Goal: Information Seeking & Learning: Compare options

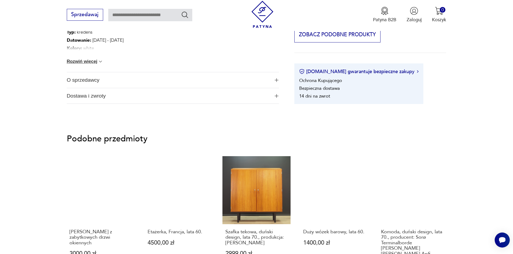
scroll to position [458, 0]
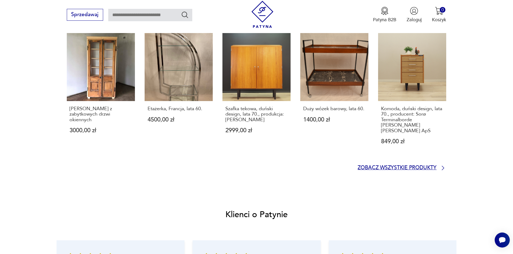
click at [408, 166] on p "Zobacz wszystkie produkty" at bounding box center [396, 168] width 79 height 4
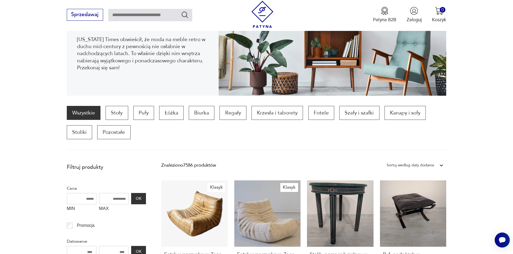
scroll to position [152, 0]
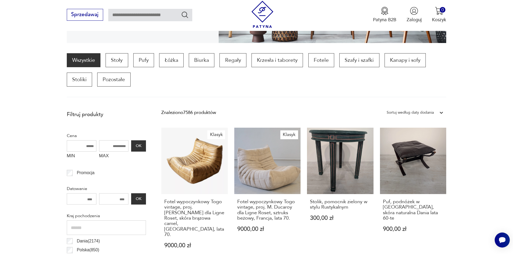
click at [156, 14] on input "text" at bounding box center [150, 15] width 84 height 12
type input "*******"
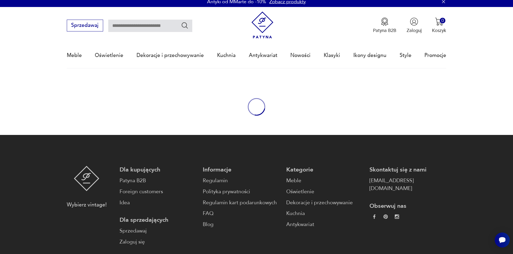
type input "*******"
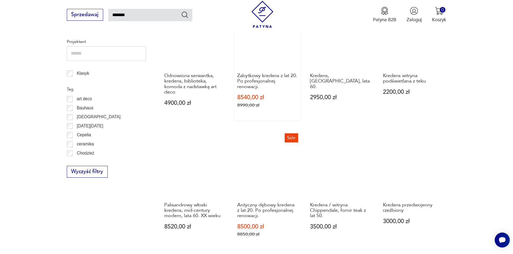
scroll to position [387, 0]
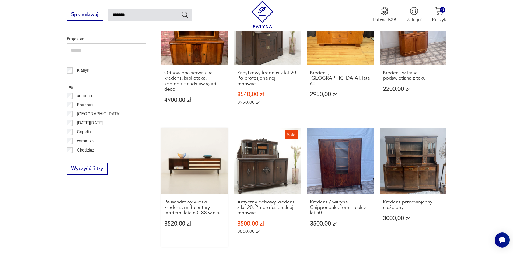
click at [191, 169] on link "Palisandrowy włoski kredens, mid-century modern, lata 60. XX wieku 8520,00 zł" at bounding box center [194, 187] width 66 height 119
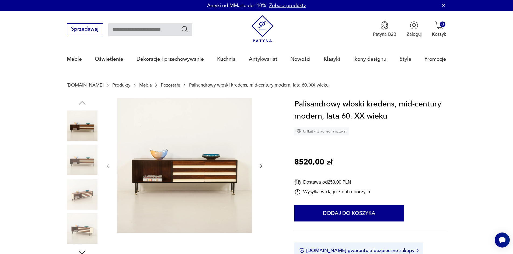
click at [80, 159] on img at bounding box center [82, 160] width 31 height 31
click at [89, 195] on img at bounding box center [82, 194] width 31 height 31
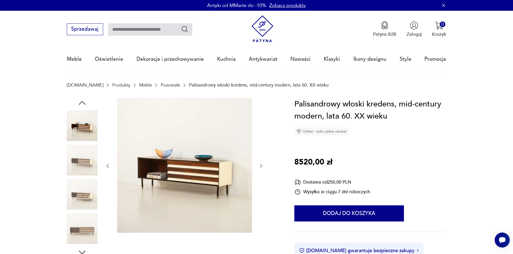
type input "*******"
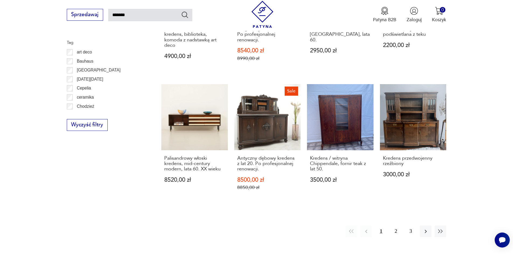
scroll to position [441, 0]
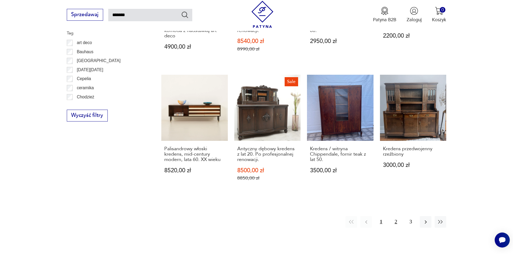
click at [394, 222] on button "2" at bounding box center [396, 222] width 12 height 12
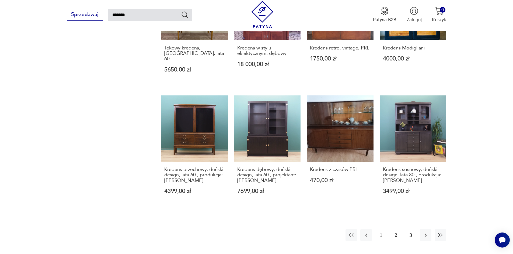
scroll to position [435, 0]
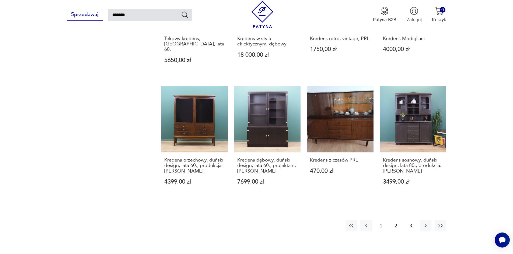
click at [409, 220] on button "3" at bounding box center [411, 226] width 12 height 12
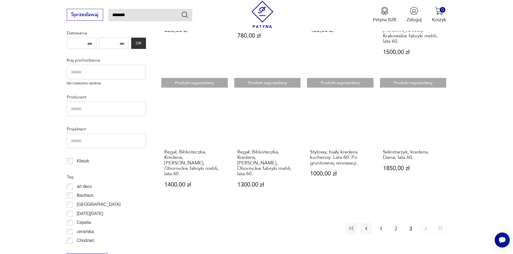
scroll to position [246, 0]
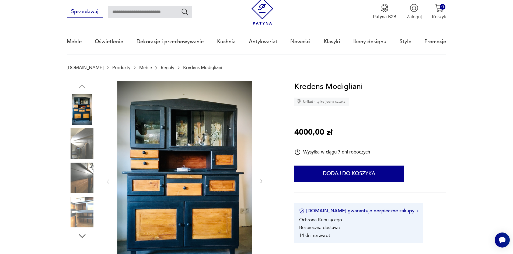
scroll to position [27, 0]
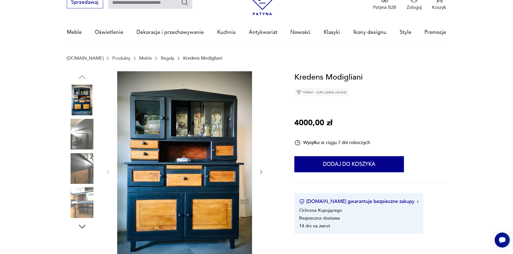
click at [73, 174] on img at bounding box center [82, 168] width 31 height 31
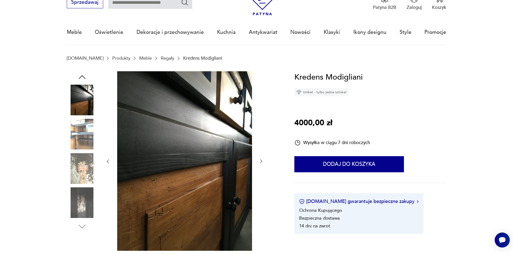
click at [76, 208] on img at bounding box center [82, 203] width 31 height 31
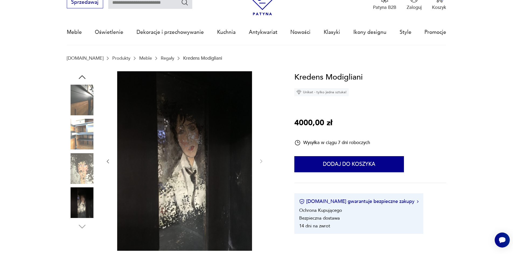
click at [75, 176] on img at bounding box center [82, 168] width 31 height 31
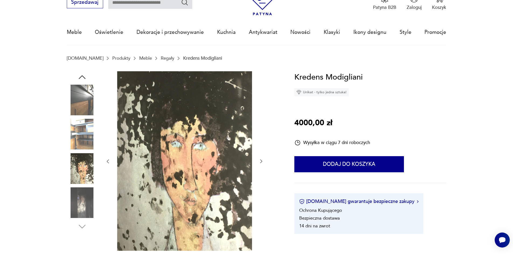
click at [83, 136] on img at bounding box center [82, 134] width 31 height 31
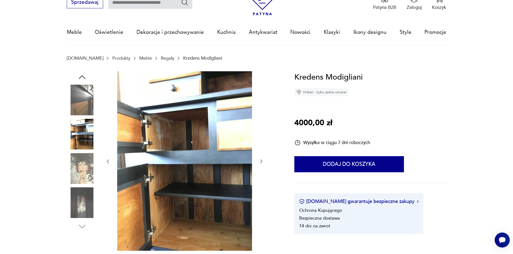
click at [87, 103] on img at bounding box center [82, 100] width 31 height 31
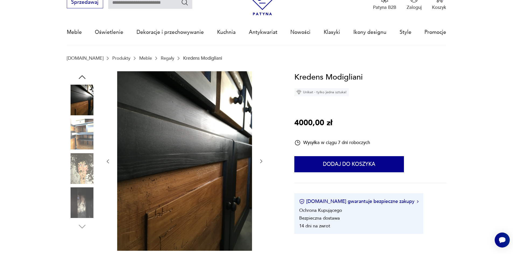
click at [82, 75] on icon "button" at bounding box center [82, 77] width 10 height 10
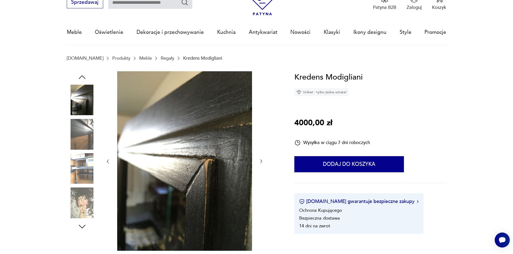
click at [82, 75] on icon "button" at bounding box center [82, 77] width 10 height 10
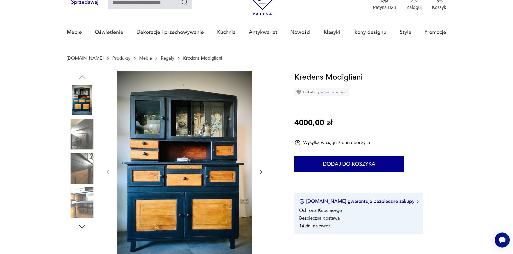
click at [82, 99] on img at bounding box center [82, 100] width 31 height 31
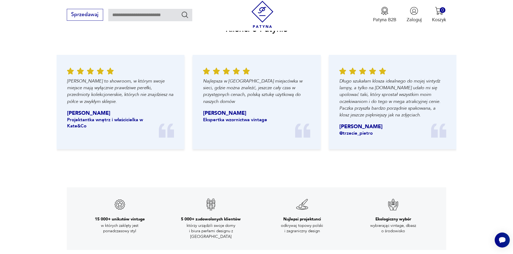
scroll to position [673, 0]
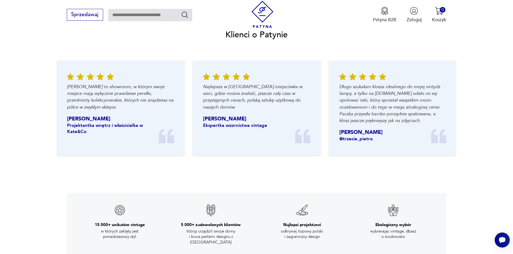
click at [271, 13] on img at bounding box center [262, 14] width 27 height 27
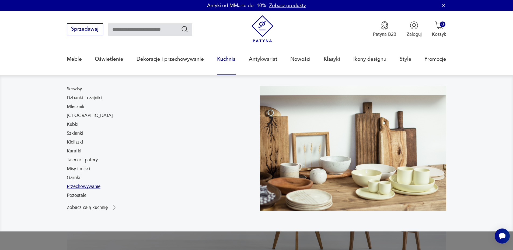
click at [77, 187] on link "Przechowywanie" at bounding box center [84, 187] width 34 height 6
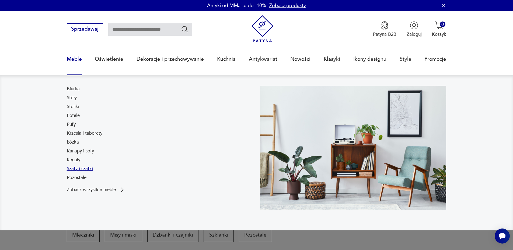
click at [74, 169] on link "Szafy i szafki" at bounding box center [80, 169] width 26 height 6
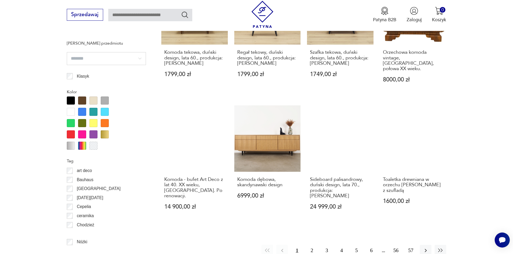
scroll to position [667, 0]
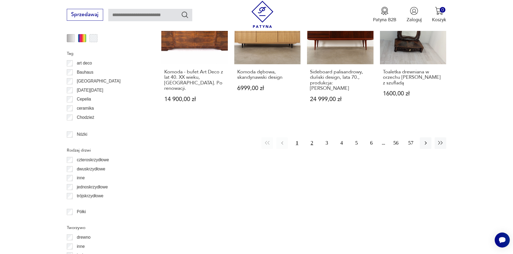
click at [313, 138] on button "2" at bounding box center [312, 144] width 12 height 12
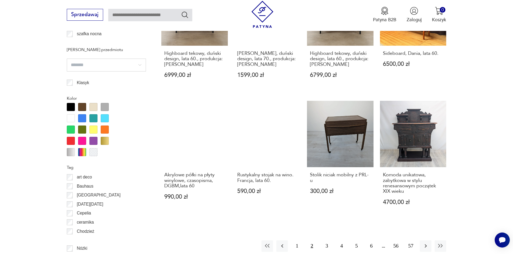
scroll to position [613, 0]
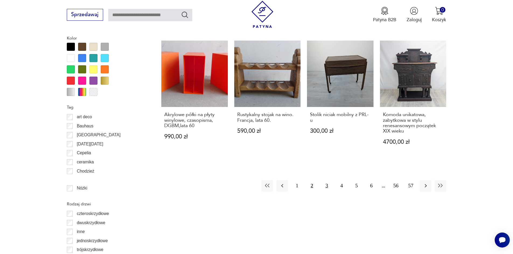
click at [325, 187] on button "3" at bounding box center [327, 186] width 12 height 12
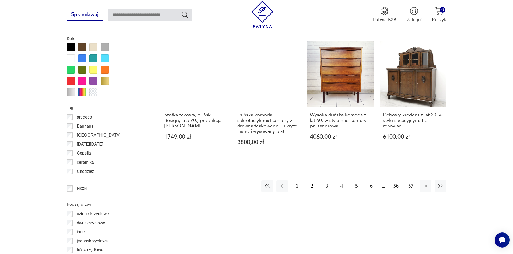
scroll to position [613, 0]
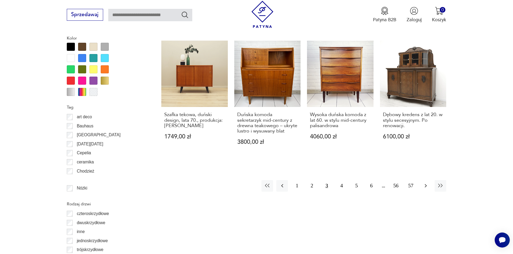
click at [429, 183] on icon "button" at bounding box center [425, 186] width 6 height 6
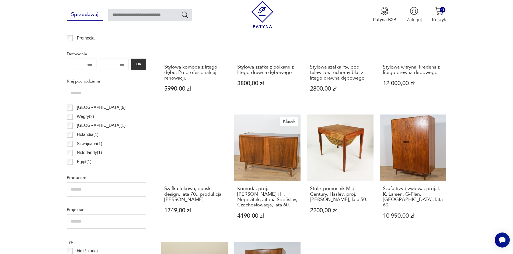
scroll to position [317, 0]
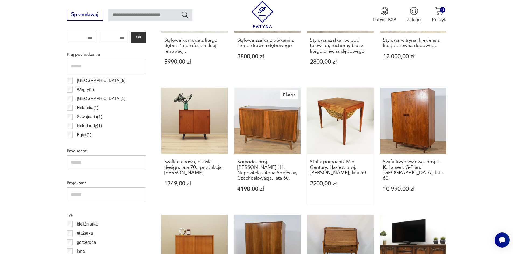
click at [357, 134] on link "Stolik pomocnik Mid Century, Haslev, proj. [PERSON_NAME], lata 50. 2200,00 zł" at bounding box center [340, 146] width 66 height 117
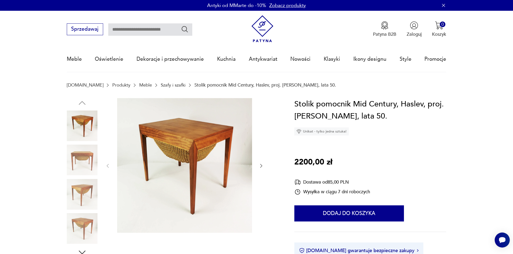
click at [75, 159] on img at bounding box center [82, 160] width 31 height 31
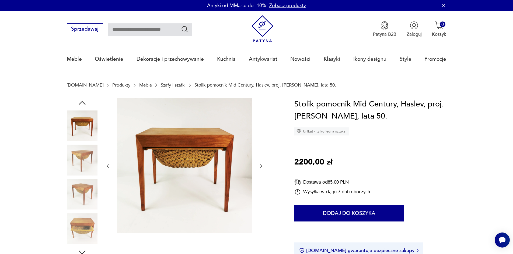
click at [77, 189] on img at bounding box center [82, 194] width 31 height 31
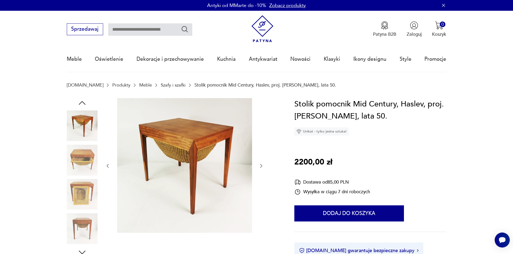
click at [77, 217] on img at bounding box center [82, 228] width 31 height 31
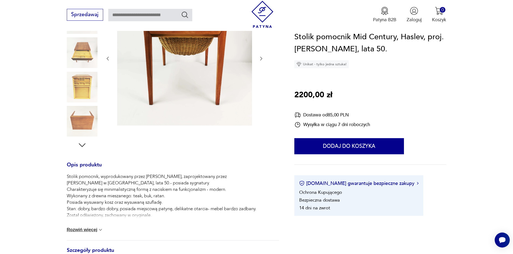
scroll to position [108, 0]
click at [78, 119] on img at bounding box center [82, 121] width 31 height 31
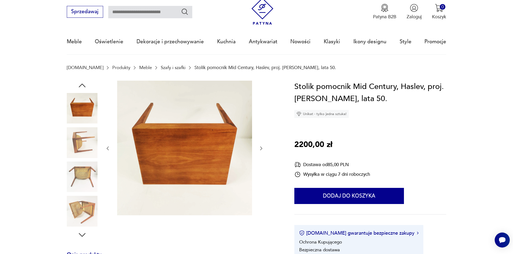
scroll to position [27, 0]
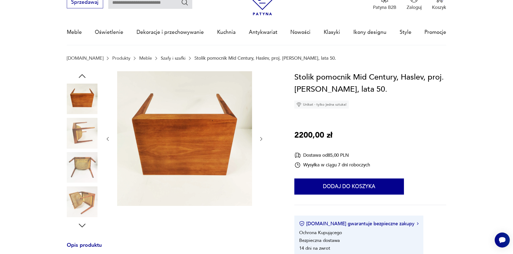
click at [75, 201] on img at bounding box center [82, 202] width 31 height 31
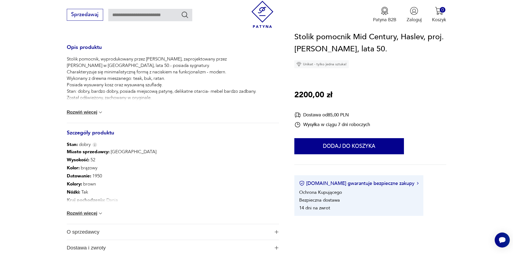
scroll to position [215, 0]
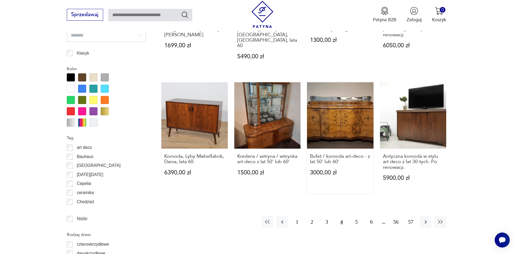
scroll to position [586, 0]
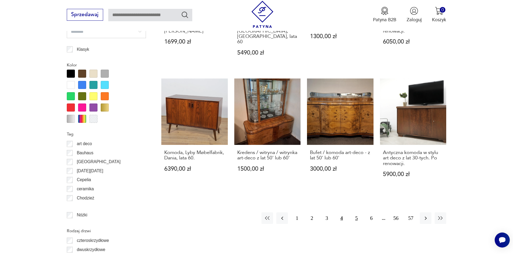
click at [356, 213] on button "5" at bounding box center [356, 219] width 12 height 12
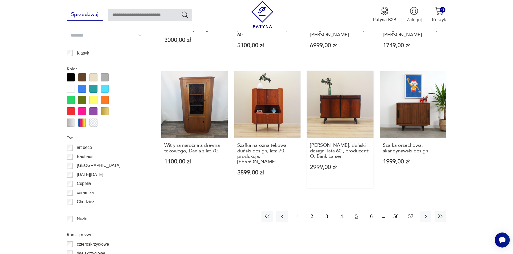
scroll to position [640, 0]
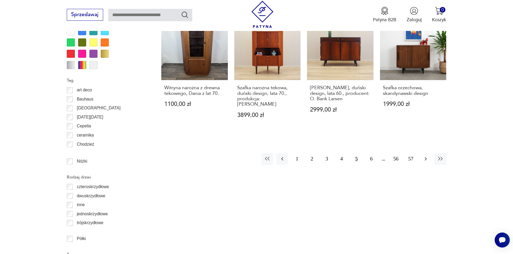
click at [423, 157] on button "button" at bounding box center [426, 159] width 12 height 12
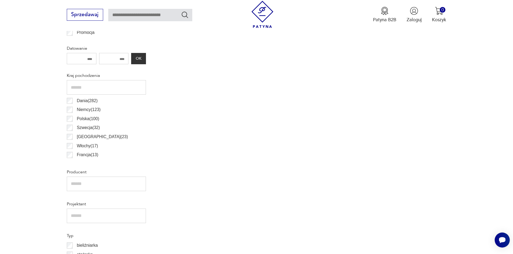
scroll to position [183, 0]
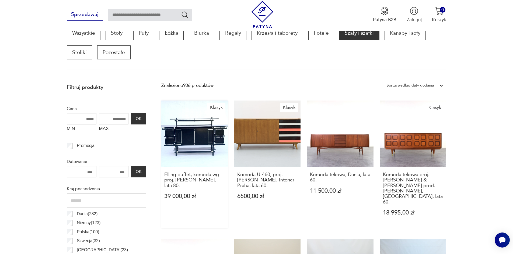
click at [187, 140] on link "Klasyk Elling buffet, komoda wg proj. [PERSON_NAME], lata 80. 39 000,00 zł" at bounding box center [194, 165] width 66 height 128
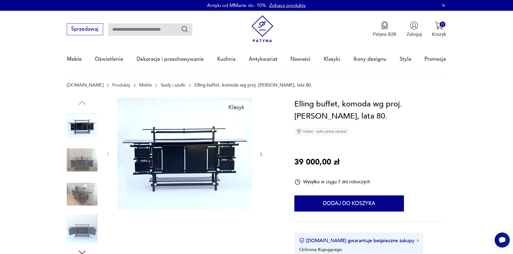
click at [85, 195] on img at bounding box center [82, 194] width 31 height 31
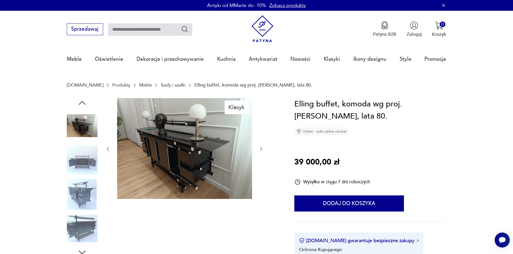
click at [72, 226] on img at bounding box center [82, 228] width 31 height 31
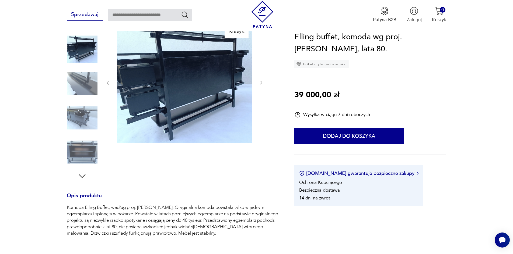
scroll to position [81, 0]
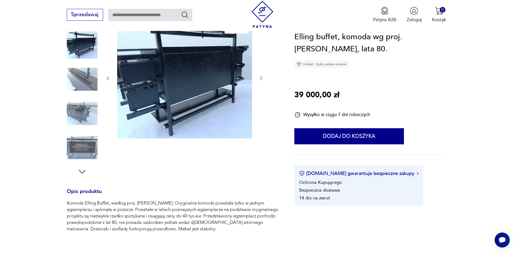
click at [85, 173] on icon "button" at bounding box center [82, 172] width 10 height 10
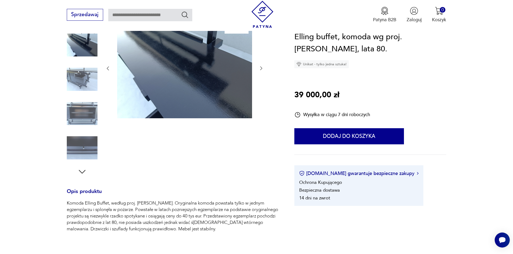
click at [87, 152] on img at bounding box center [82, 148] width 31 height 31
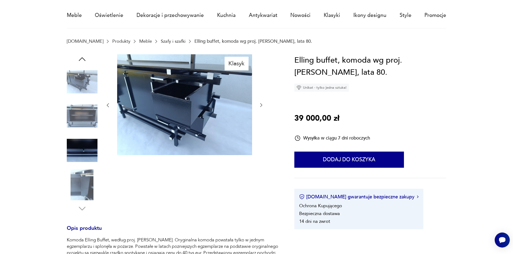
scroll to position [0, 0]
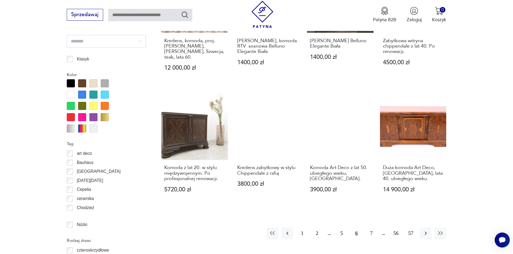
scroll to position [586, 0]
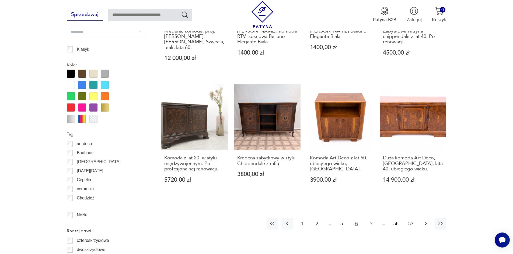
click at [424, 221] on icon "button" at bounding box center [425, 224] width 6 height 6
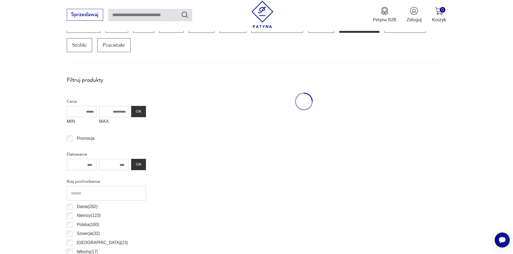
scroll to position [183, 0]
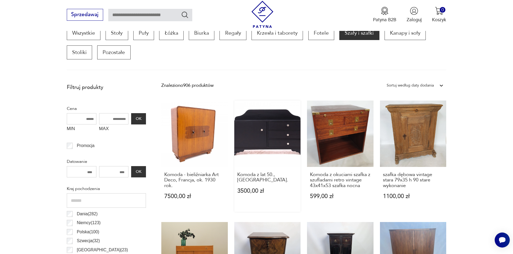
click at [266, 141] on link "Komoda z lat 50., [GEOGRAPHIC_DATA] 3500,00 zł" at bounding box center [267, 156] width 66 height 111
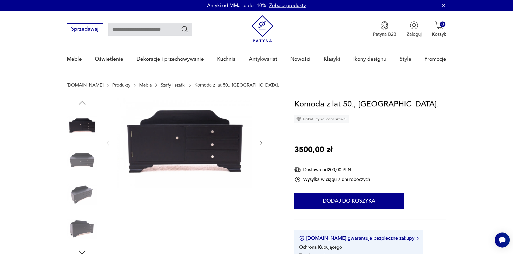
click at [76, 197] on img at bounding box center [82, 194] width 31 height 31
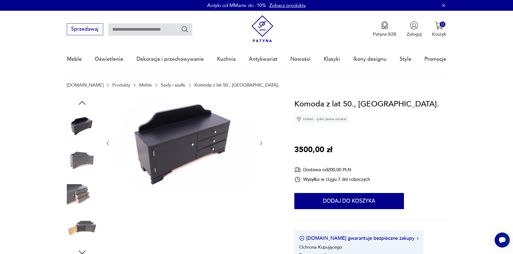
click at [85, 230] on img at bounding box center [82, 228] width 31 height 31
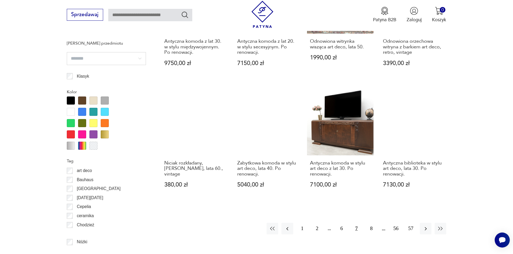
scroll to position [586, 0]
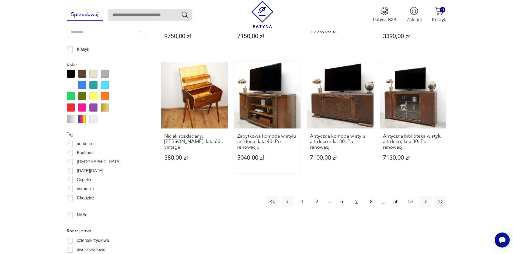
click at [271, 120] on link "Zabytkowa komoda w stylu art deco, lata 40. Po renowacji. 5040,00 zł" at bounding box center [267, 117] width 66 height 111
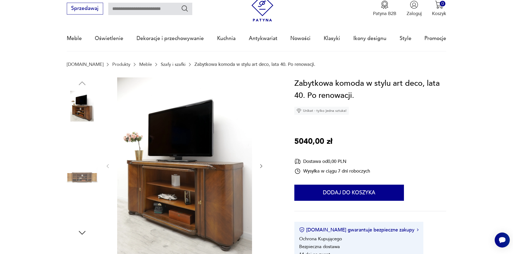
scroll to position [27, 0]
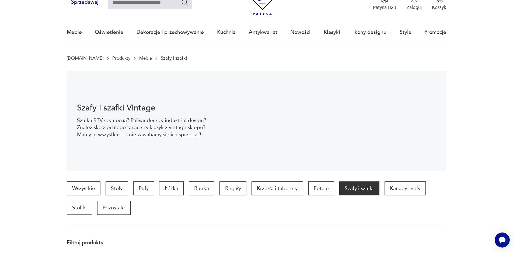
scroll to position [646, 0]
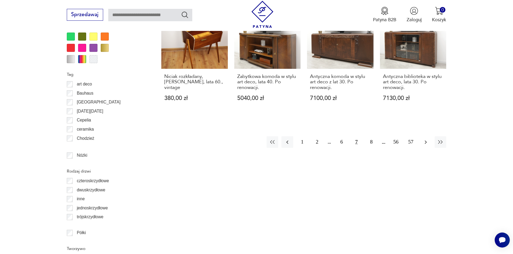
click at [424, 144] on icon "button" at bounding box center [425, 142] width 6 height 6
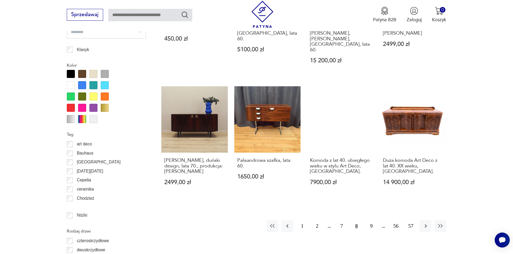
scroll to position [586, 0]
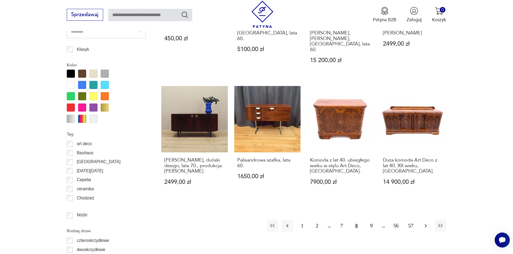
click at [425, 223] on icon "button" at bounding box center [425, 226] width 6 height 6
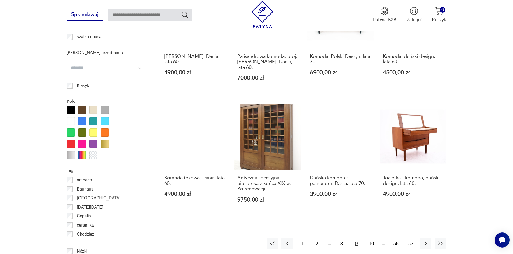
scroll to position [559, 0]
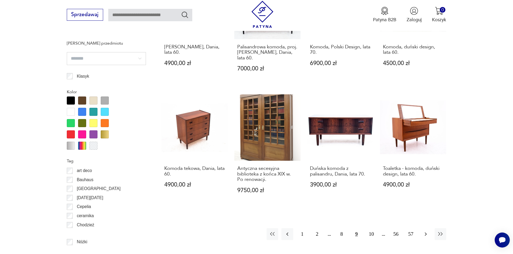
click at [423, 232] on icon "button" at bounding box center [425, 234] width 6 height 6
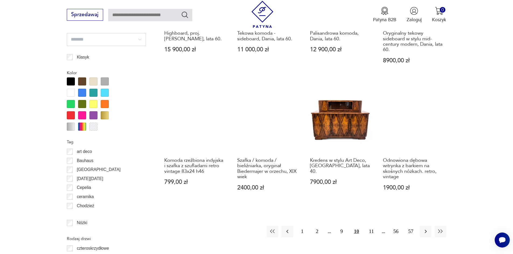
scroll to position [667, 0]
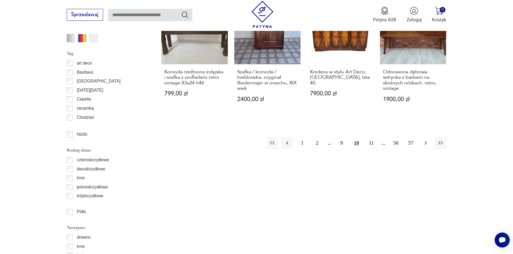
click at [427, 140] on icon "button" at bounding box center [425, 143] width 6 height 6
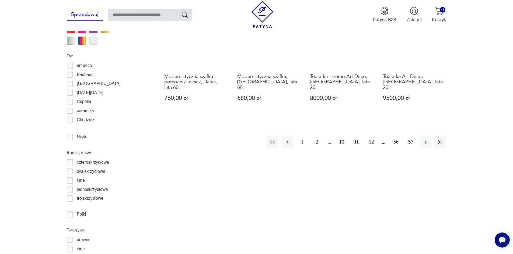
scroll to position [667, 0]
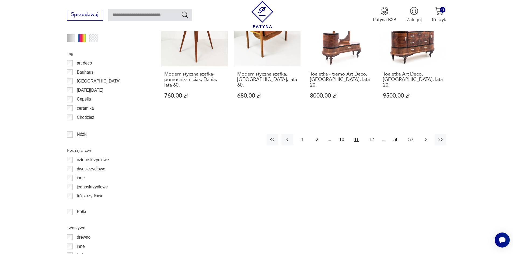
click at [423, 137] on icon "button" at bounding box center [425, 140] width 6 height 6
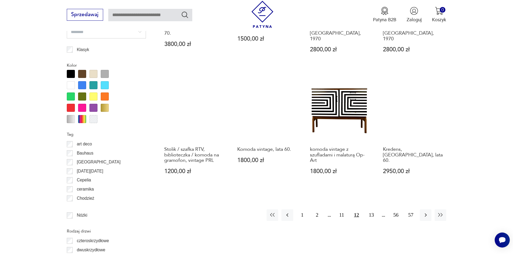
scroll to position [586, 0]
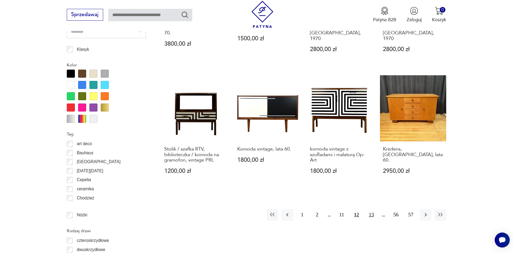
click at [372, 210] on button "13" at bounding box center [371, 215] width 12 height 12
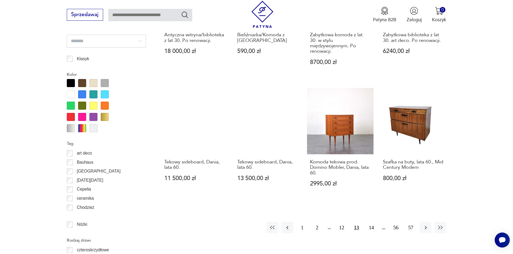
scroll to position [586, 0]
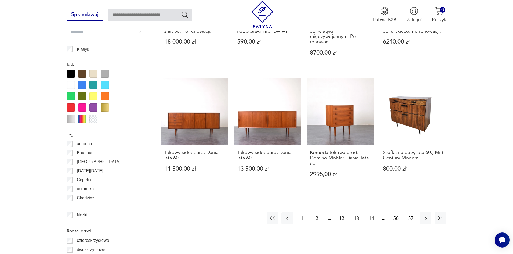
click at [370, 213] on button "14" at bounding box center [371, 219] width 12 height 12
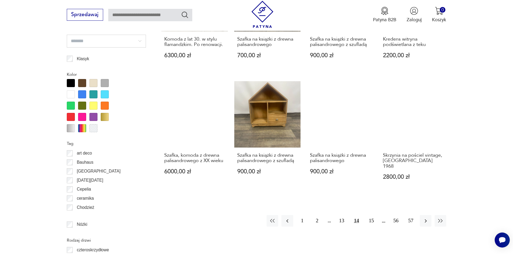
scroll to position [586, 0]
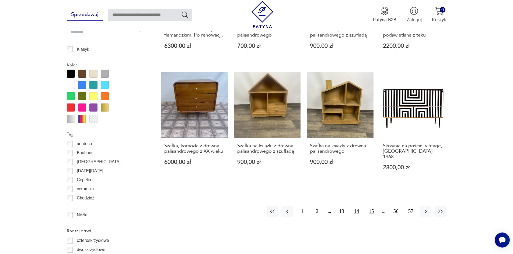
click at [369, 207] on button "15" at bounding box center [371, 212] width 12 height 12
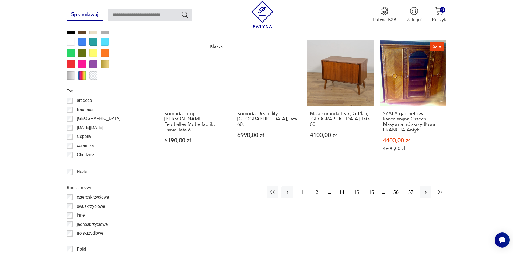
scroll to position [640, 0]
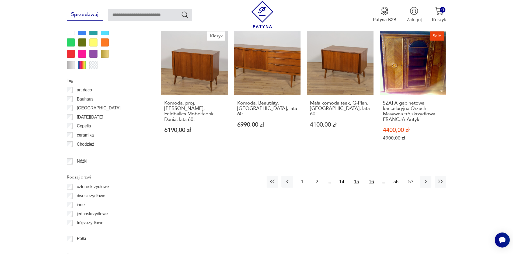
click at [369, 176] on button "16" at bounding box center [371, 182] width 12 height 12
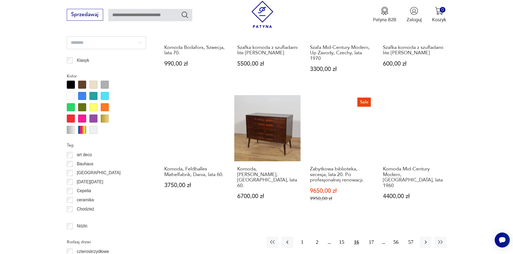
scroll to position [586, 0]
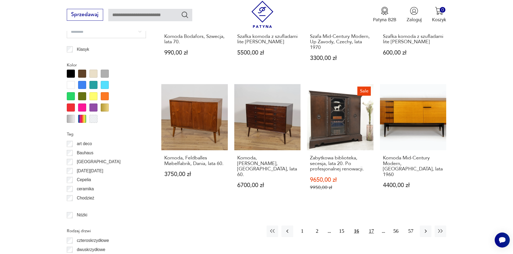
click at [371, 226] on button "17" at bounding box center [371, 232] width 12 height 12
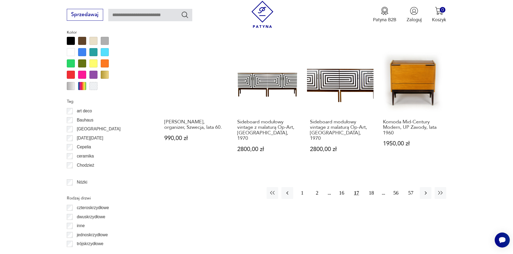
scroll to position [694, 0]
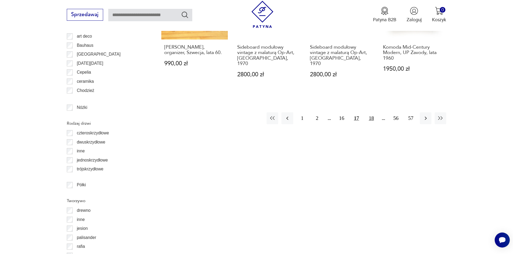
click at [369, 113] on button "18" at bounding box center [371, 119] width 12 height 12
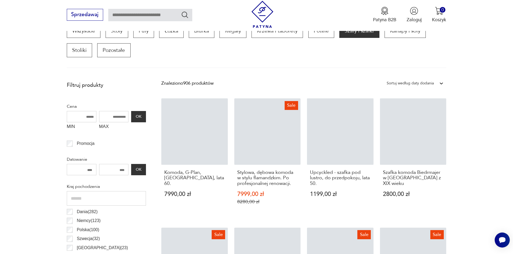
scroll to position [183, 0]
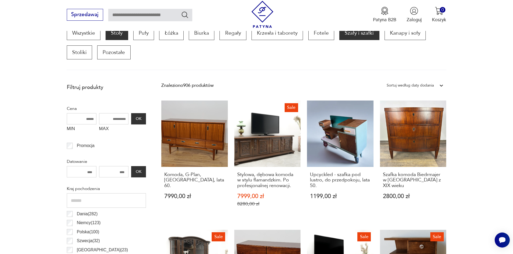
click at [119, 35] on p "Stoły" at bounding box center [117, 33] width 22 height 14
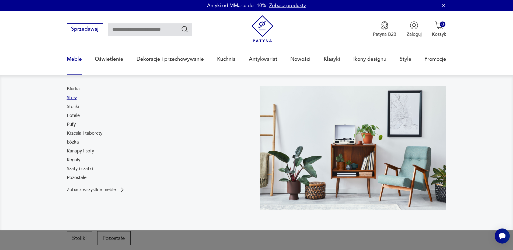
click at [71, 98] on link "Stoły" at bounding box center [72, 98] width 10 height 6
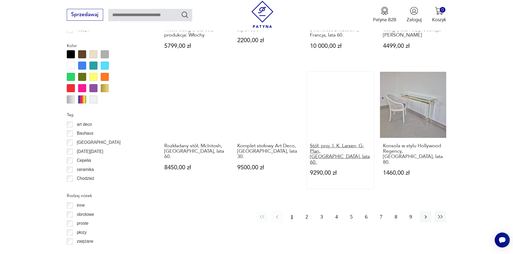
scroll to position [586, 0]
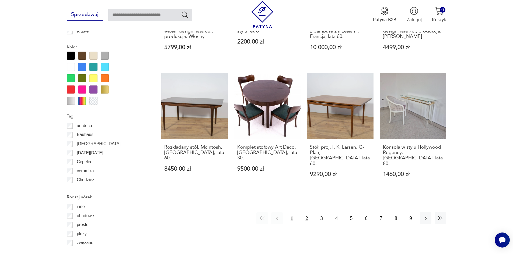
click at [307, 213] on button "2" at bounding box center [307, 219] width 12 height 12
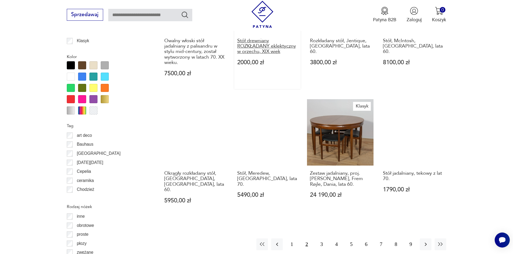
scroll to position [586, 0]
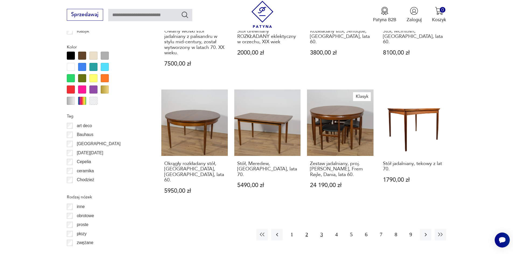
click at [321, 229] on button "3" at bounding box center [322, 235] width 12 height 12
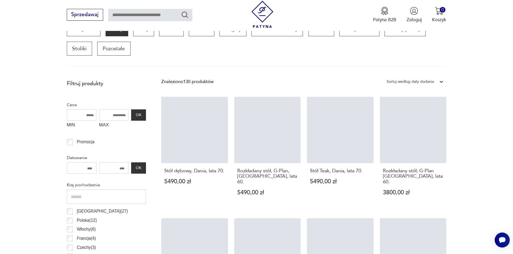
scroll to position [183, 0]
